Goal: Register for event/course

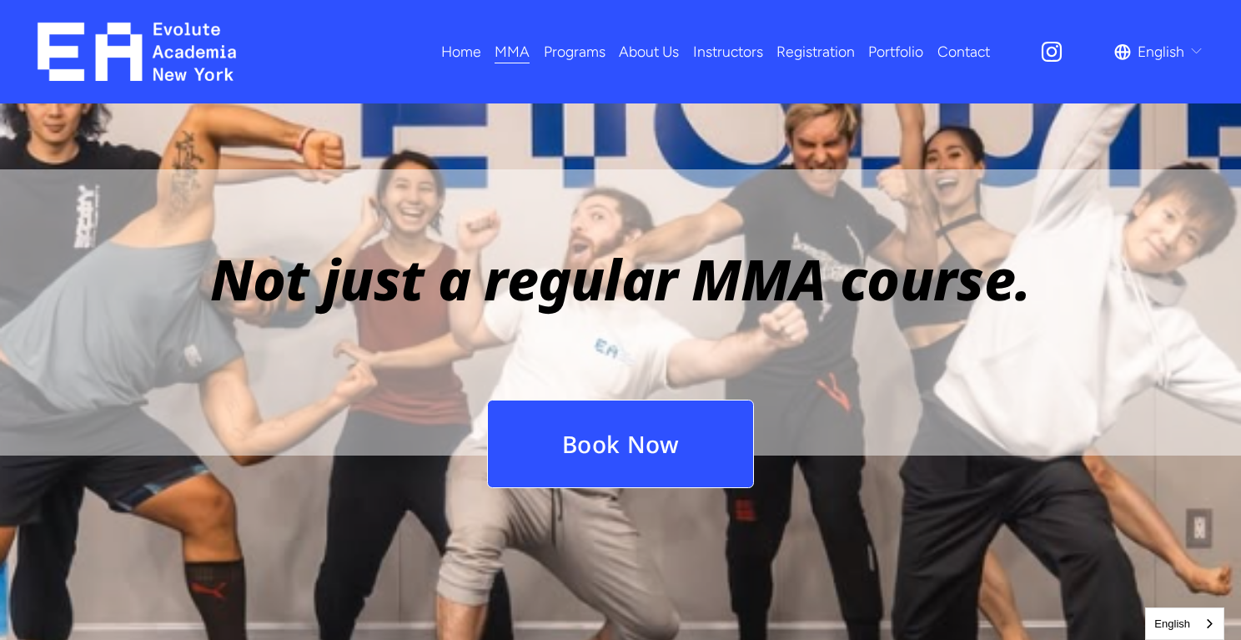
scroll to position [1909, 0]
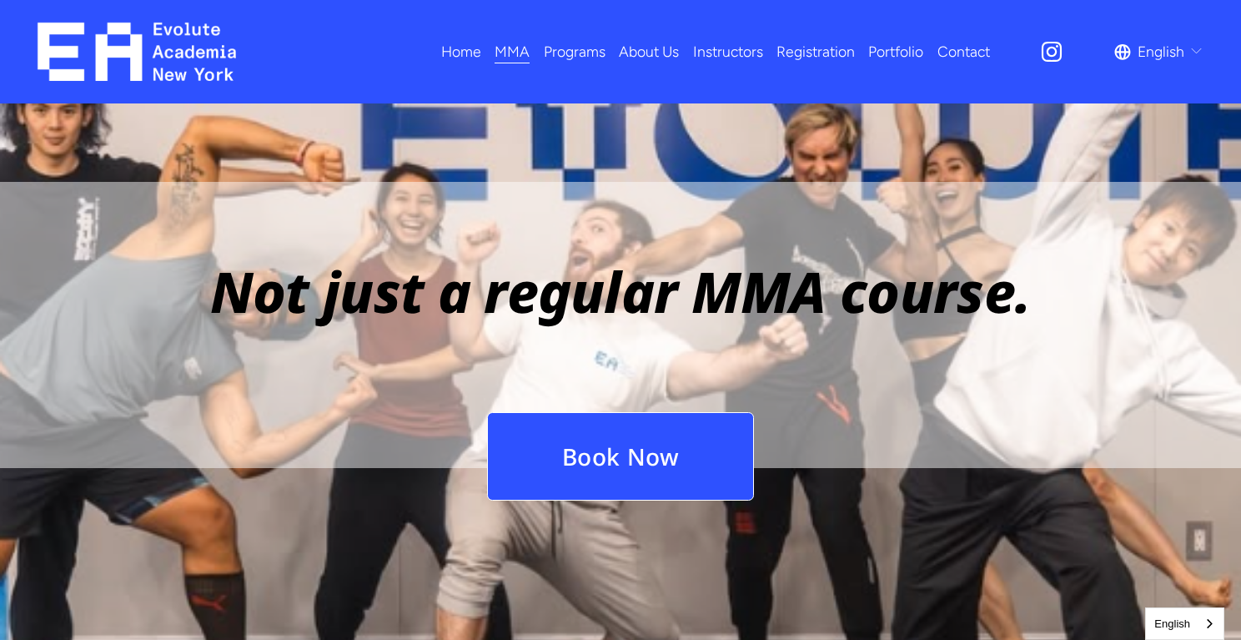
click at [636, 415] on link "Book Now" at bounding box center [621, 456] width 268 height 89
click at [836, 52] on link "Registration" at bounding box center [816, 51] width 78 height 29
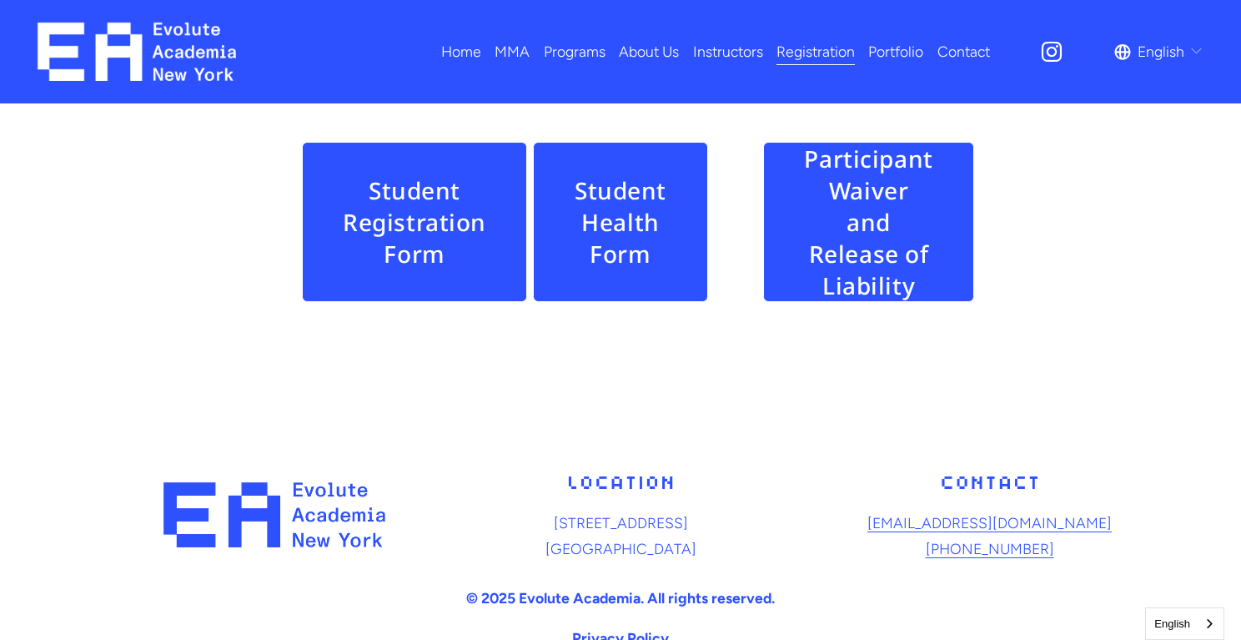
scroll to position [903, 0]
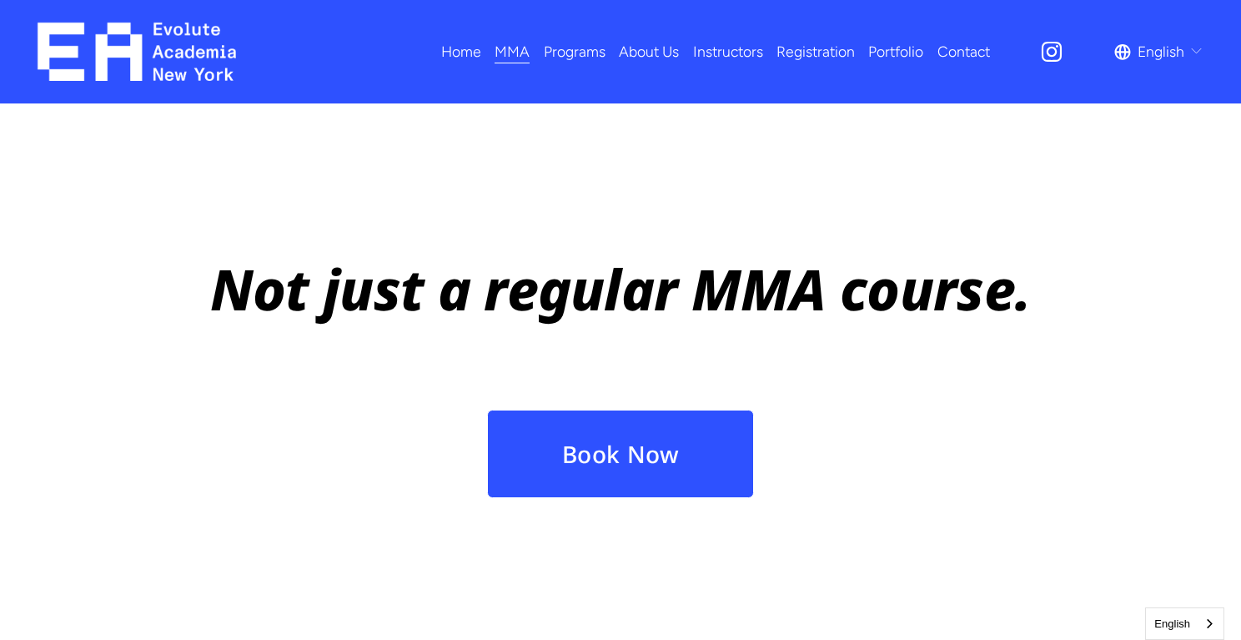
scroll to position [1909, 0]
